Goal: Task Accomplishment & Management: Use online tool/utility

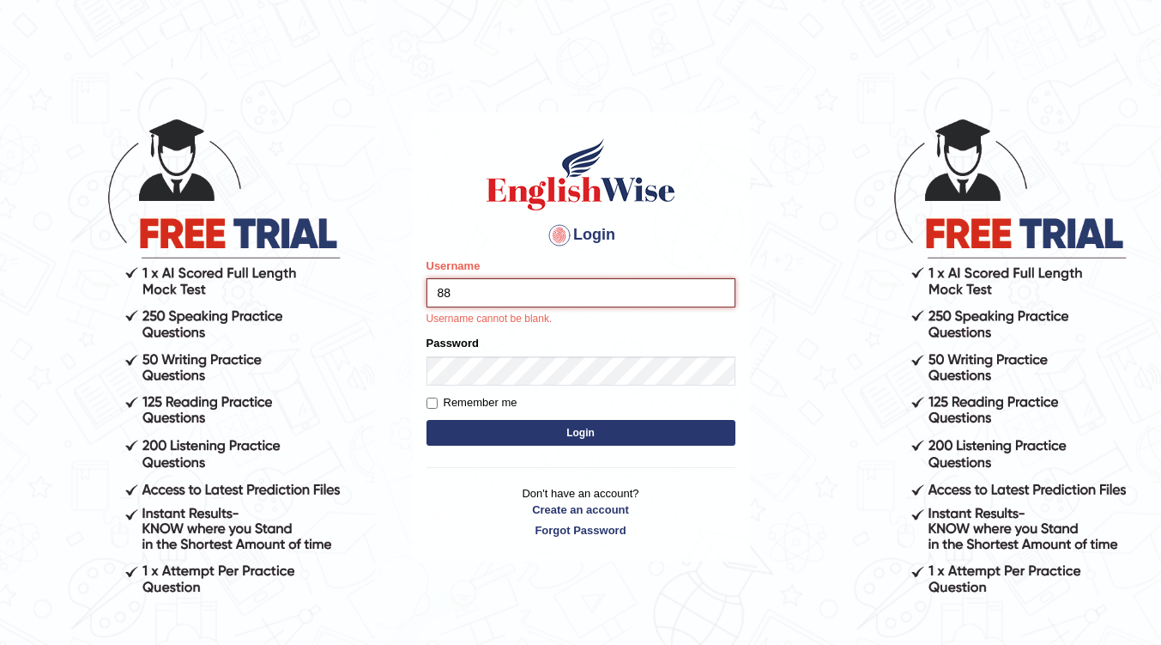
type input "8"
click at [748, 282] on div "Login Please fix the following errors: Username Username cannot be blank. Passw…" at bounding box center [581, 336] width 338 height 449
click at [604, 296] on input "Username" at bounding box center [581, 292] width 309 height 29
click at [561, 286] on input "Username" at bounding box center [581, 292] width 309 height 29
click at [617, 337] on div "Password" at bounding box center [581, 360] width 309 height 50
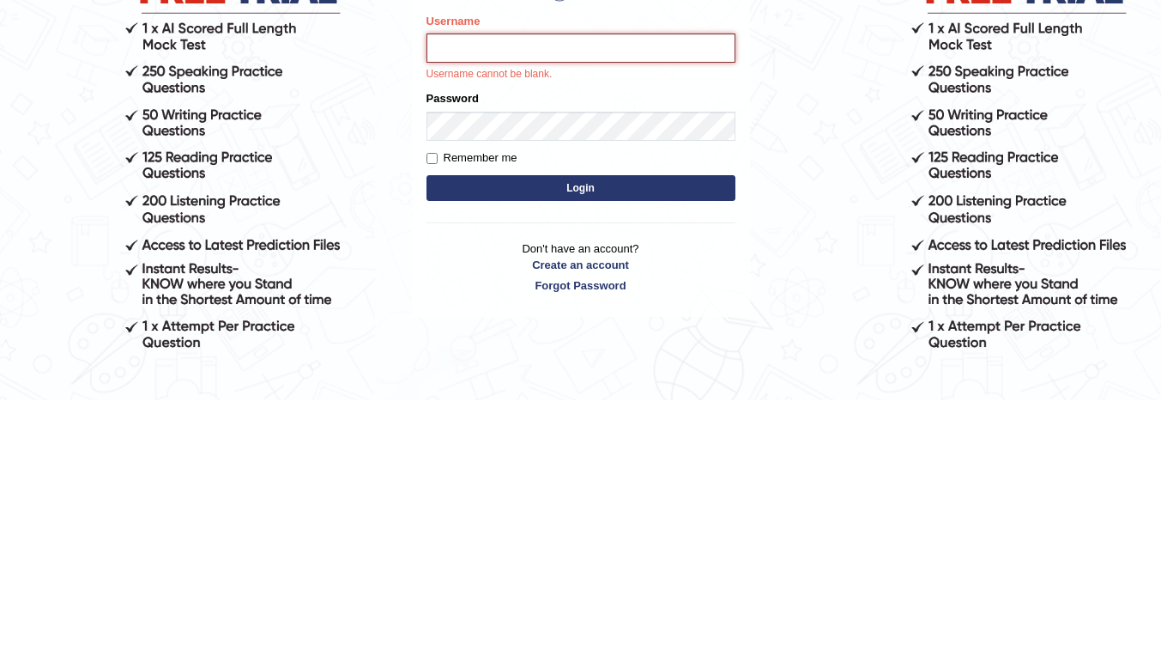
click at [552, 299] on input "Username" at bounding box center [581, 292] width 309 height 29
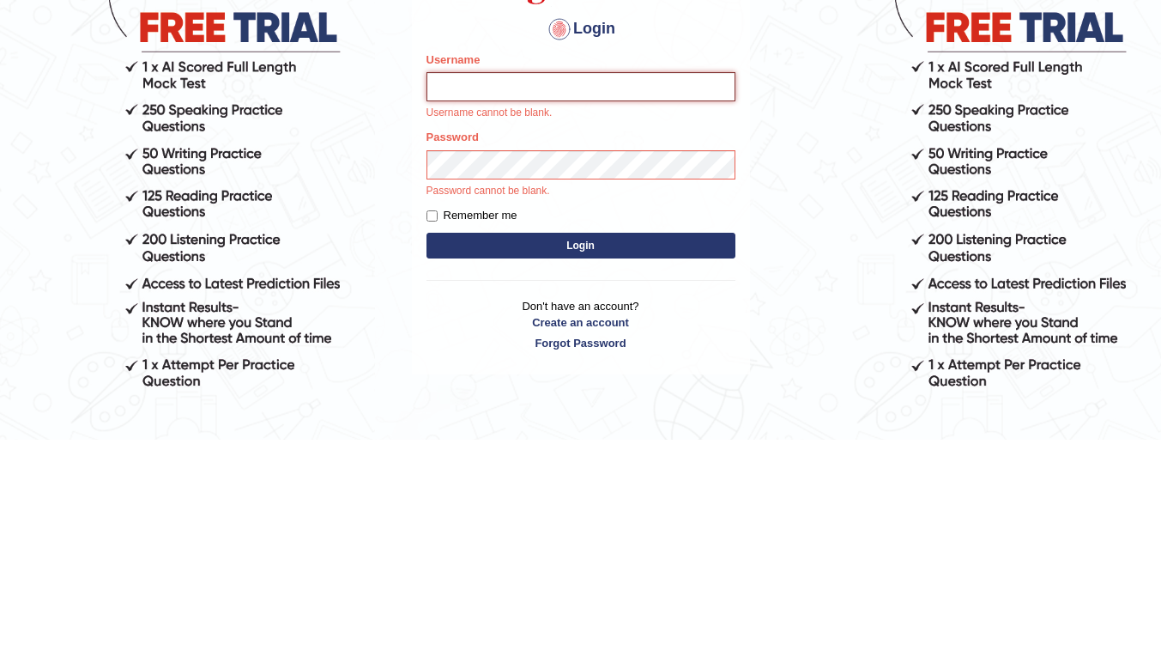
click at [660, 288] on input "Username" at bounding box center [581, 292] width 309 height 29
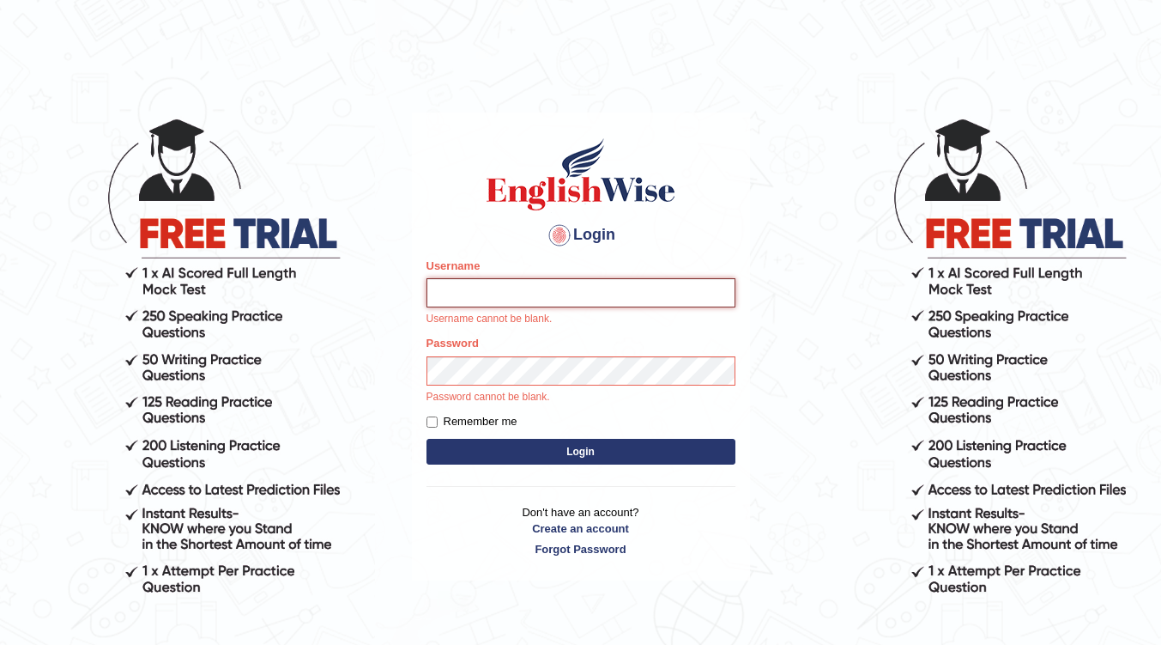
type input "surendra_parramatta"
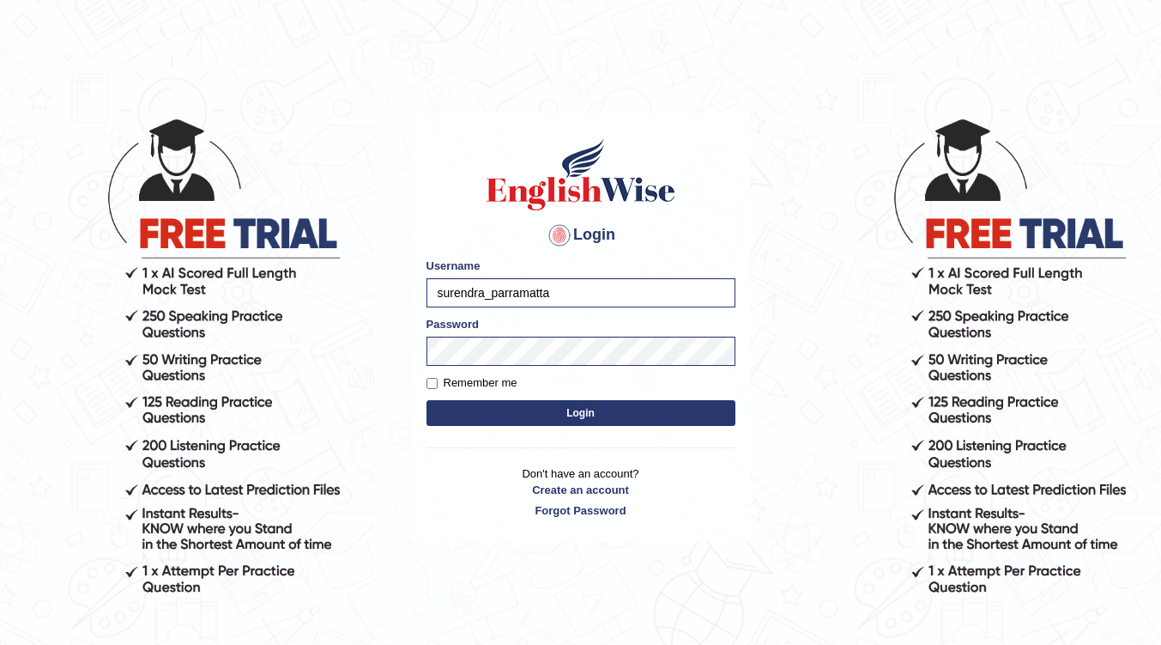
click at [427, 400] on button "Login" at bounding box center [581, 413] width 309 height 26
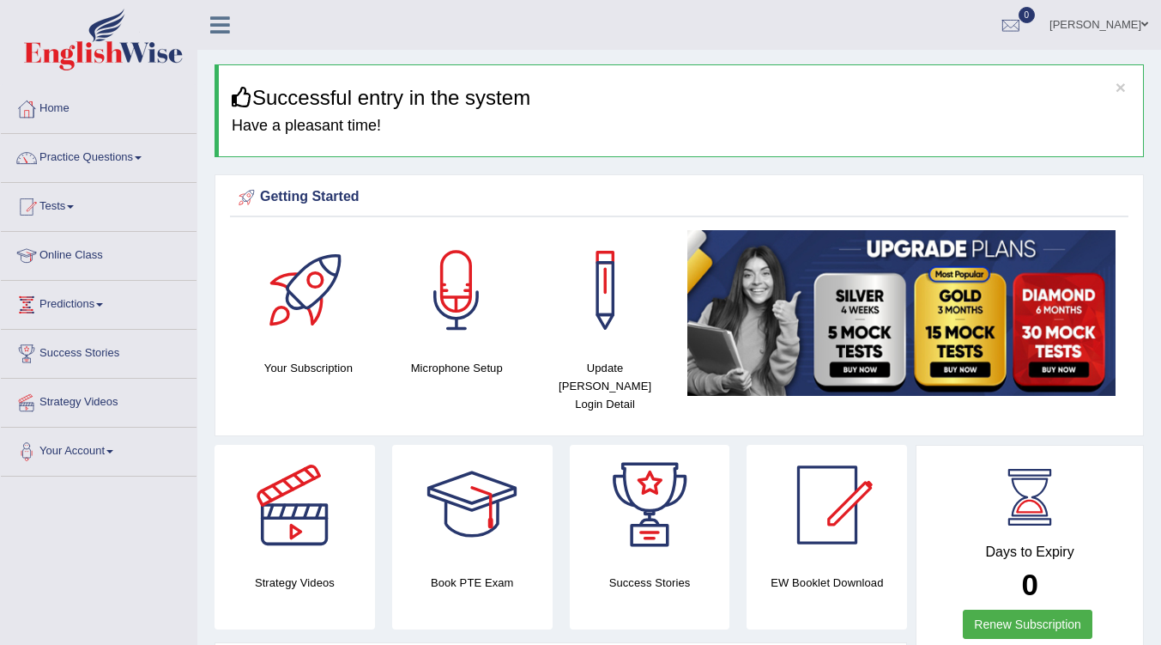
click at [100, 219] on link "Tests" at bounding box center [99, 204] width 196 height 43
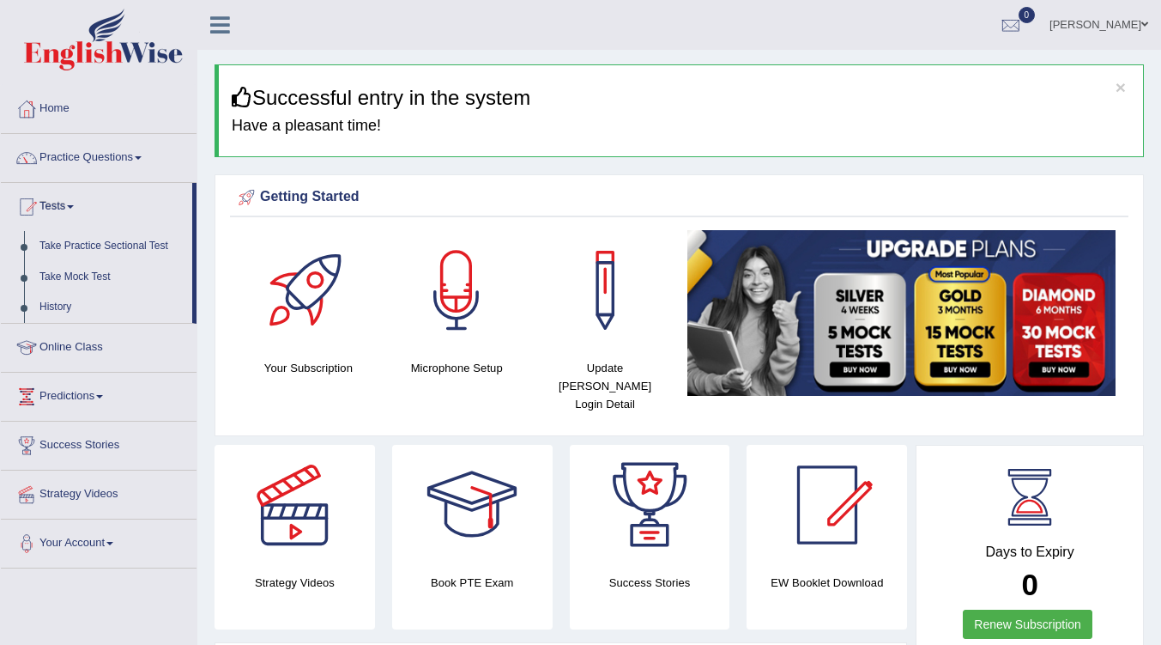
click at [89, 281] on link "Take Mock Test" at bounding box center [112, 277] width 160 height 31
